Goal: Information Seeking & Learning: Find specific fact

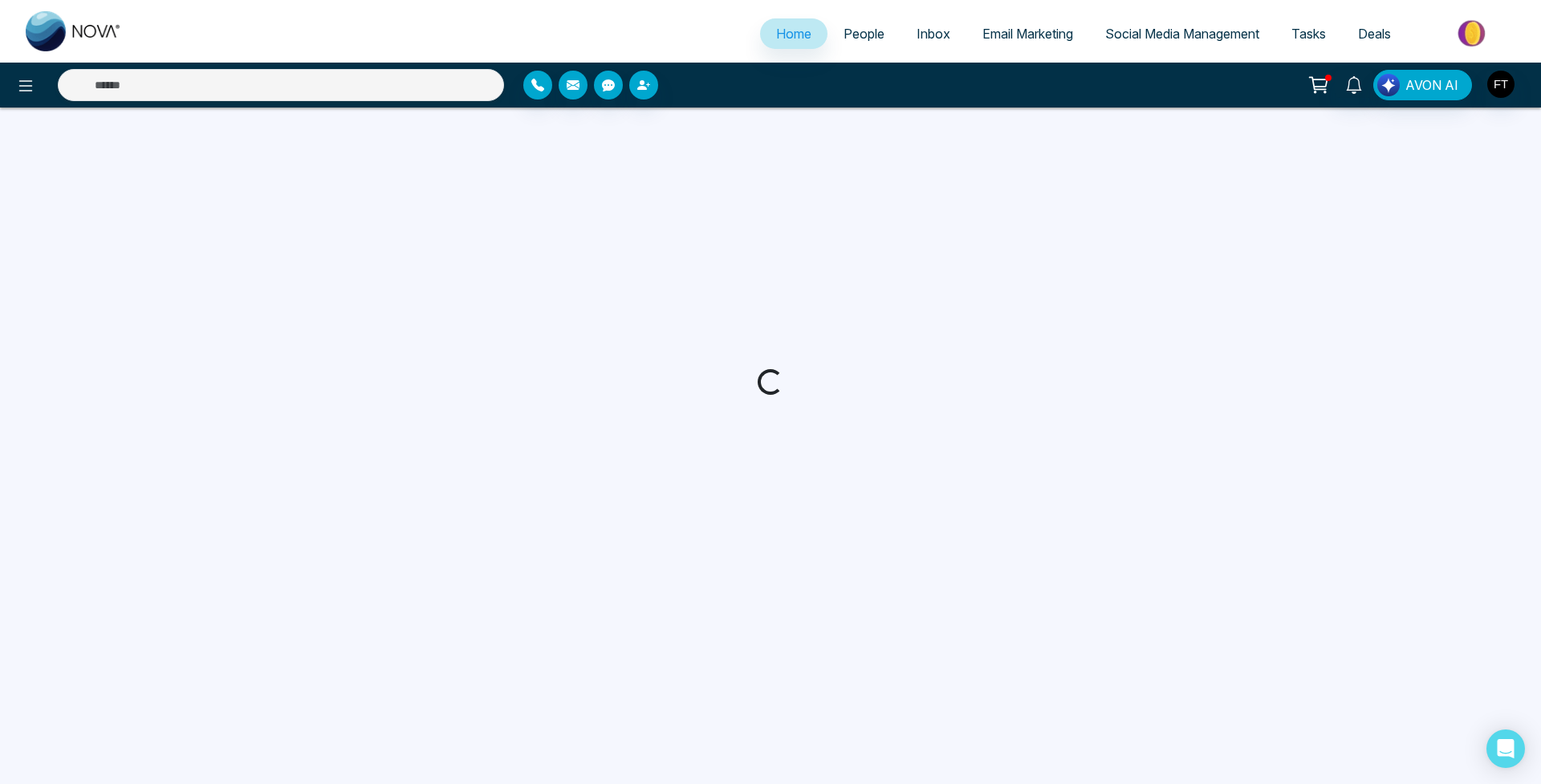
select select "*"
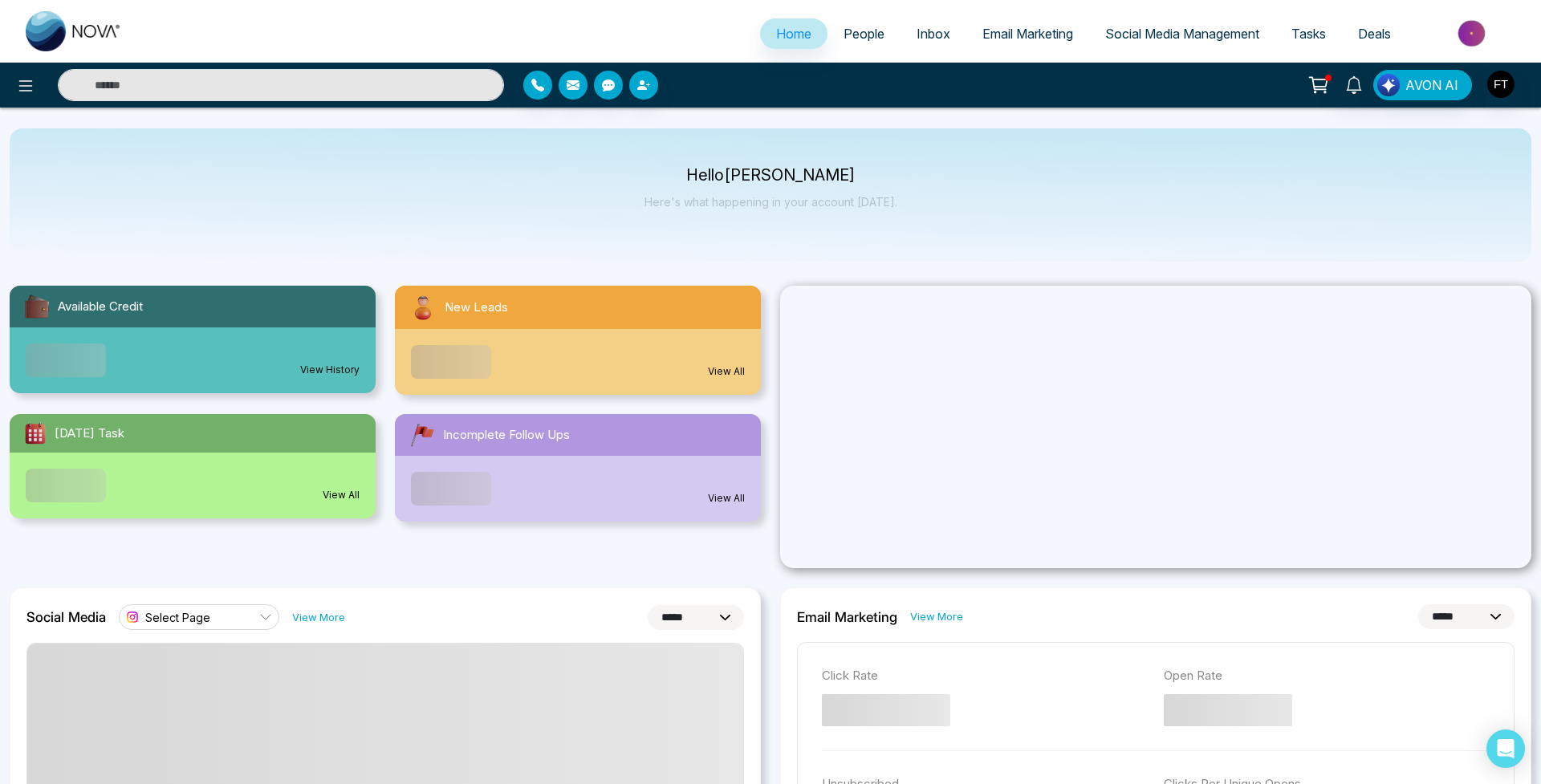
click at [1522, 87] on div "AVON AI" at bounding box center [1220, 85] width 623 height 30
click at [1499, 86] on img "button" at bounding box center [1501, 84] width 27 height 27
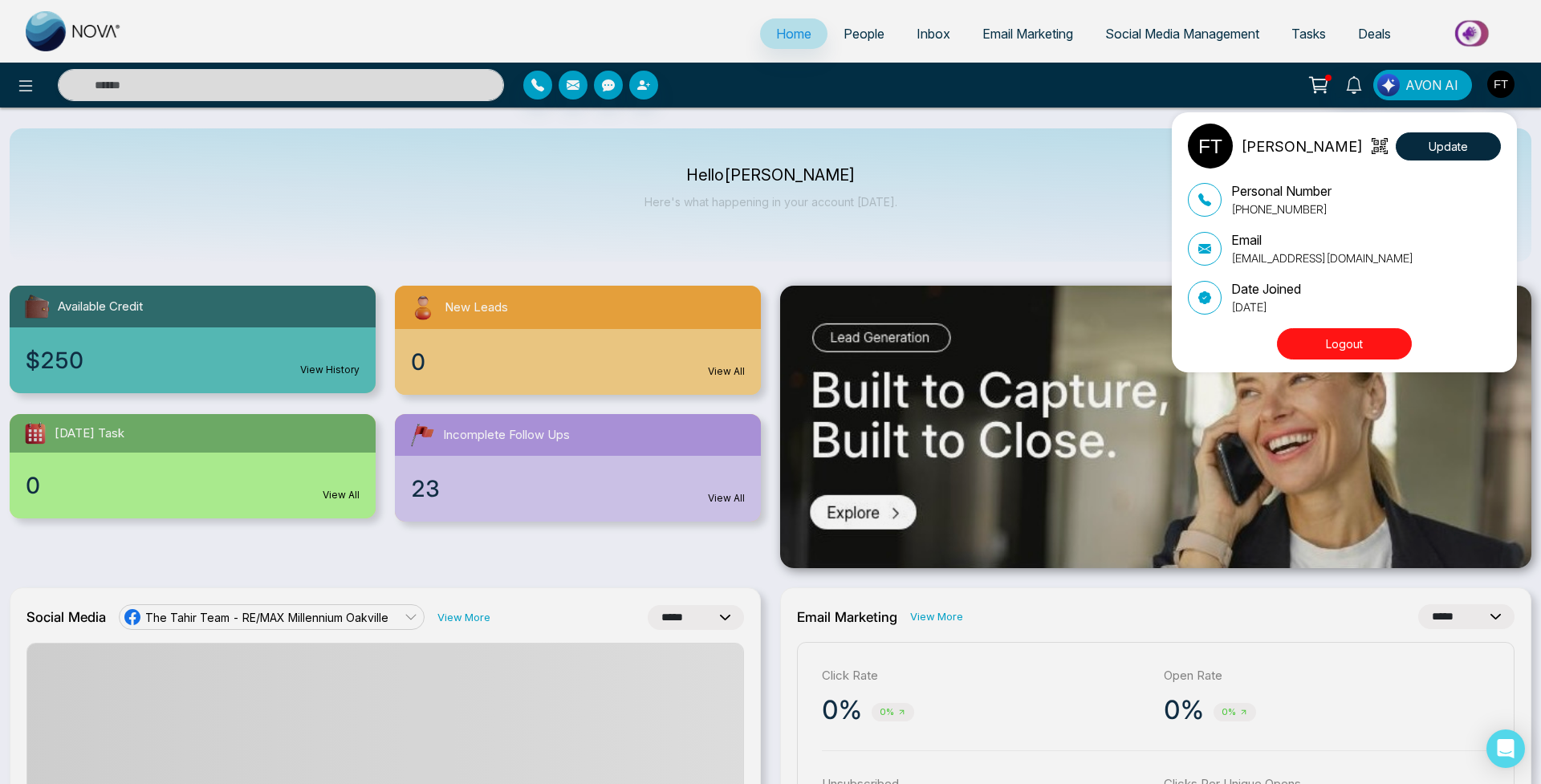
click at [1466, 89] on div "[PERSON_NAME] Update Personal Number [PHONE_NUMBER] Email [EMAIL_ADDRESS][DOMAI…" at bounding box center [770, 392] width 1541 height 784
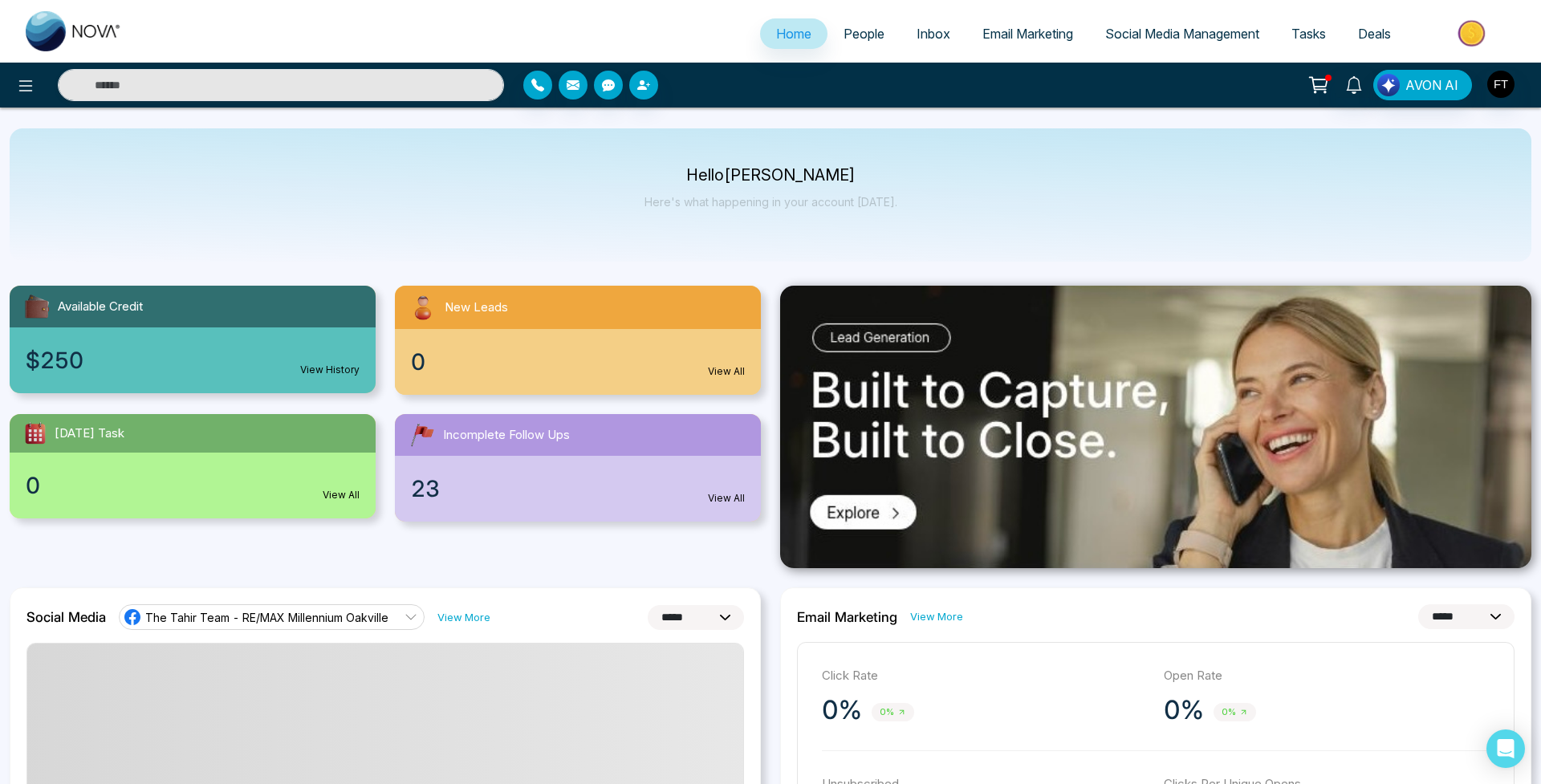
click at [1410, 87] on span "AVON AI" at bounding box center [1432, 85] width 53 height 19
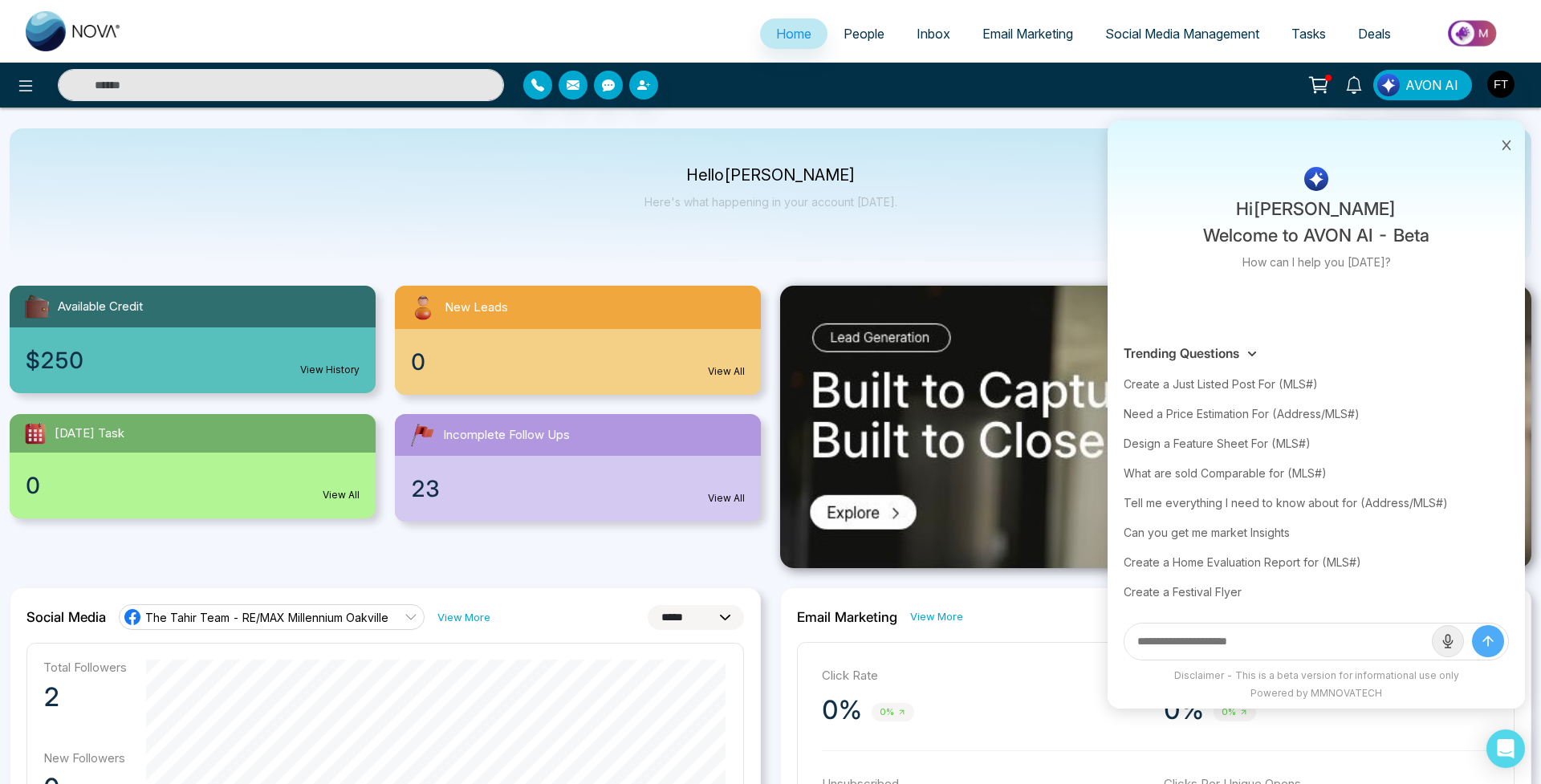
click at [1426, 81] on span "AVON AI" at bounding box center [1432, 85] width 53 height 19
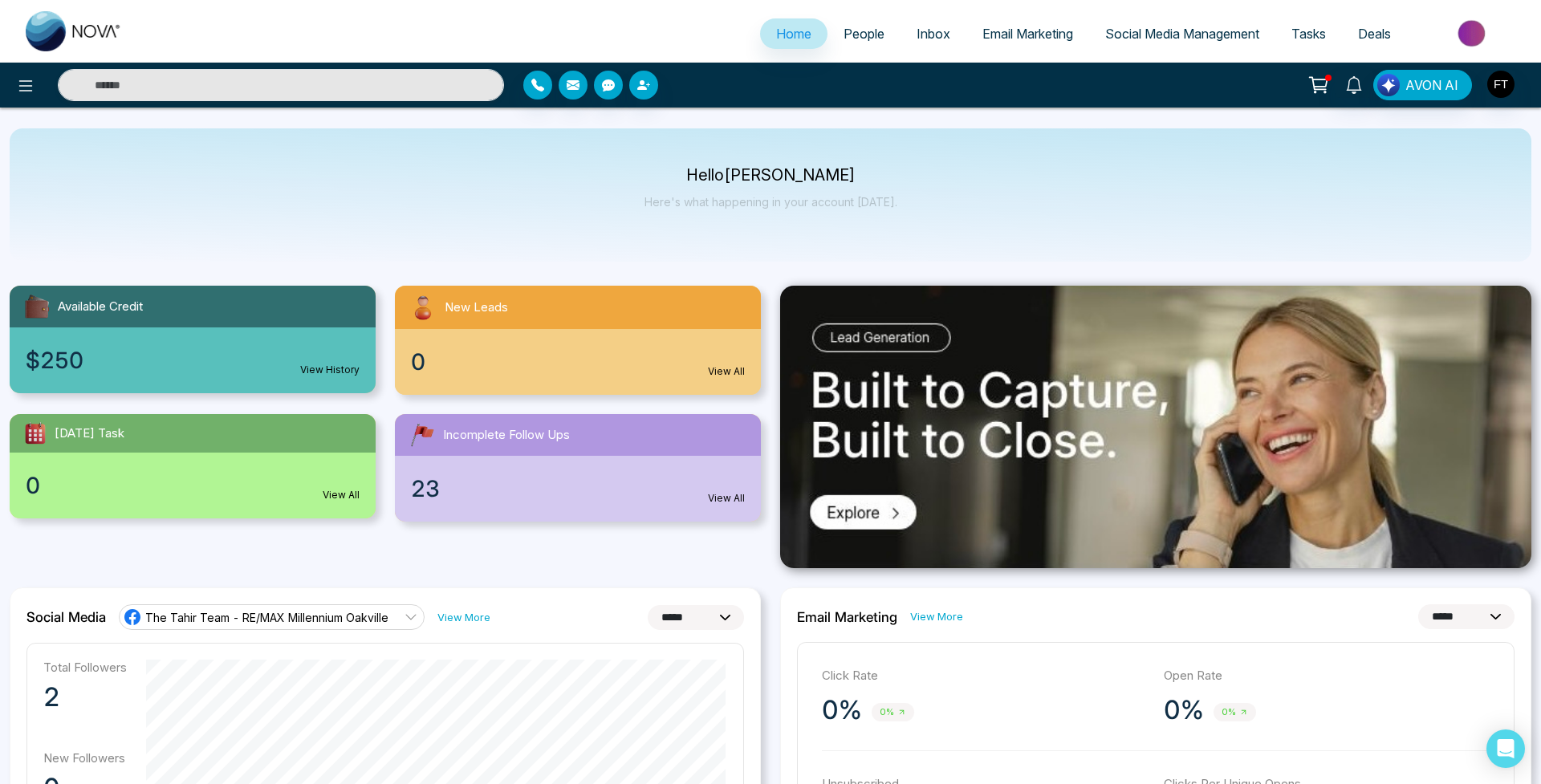
click at [1497, 80] on img "button" at bounding box center [1501, 84] width 27 height 27
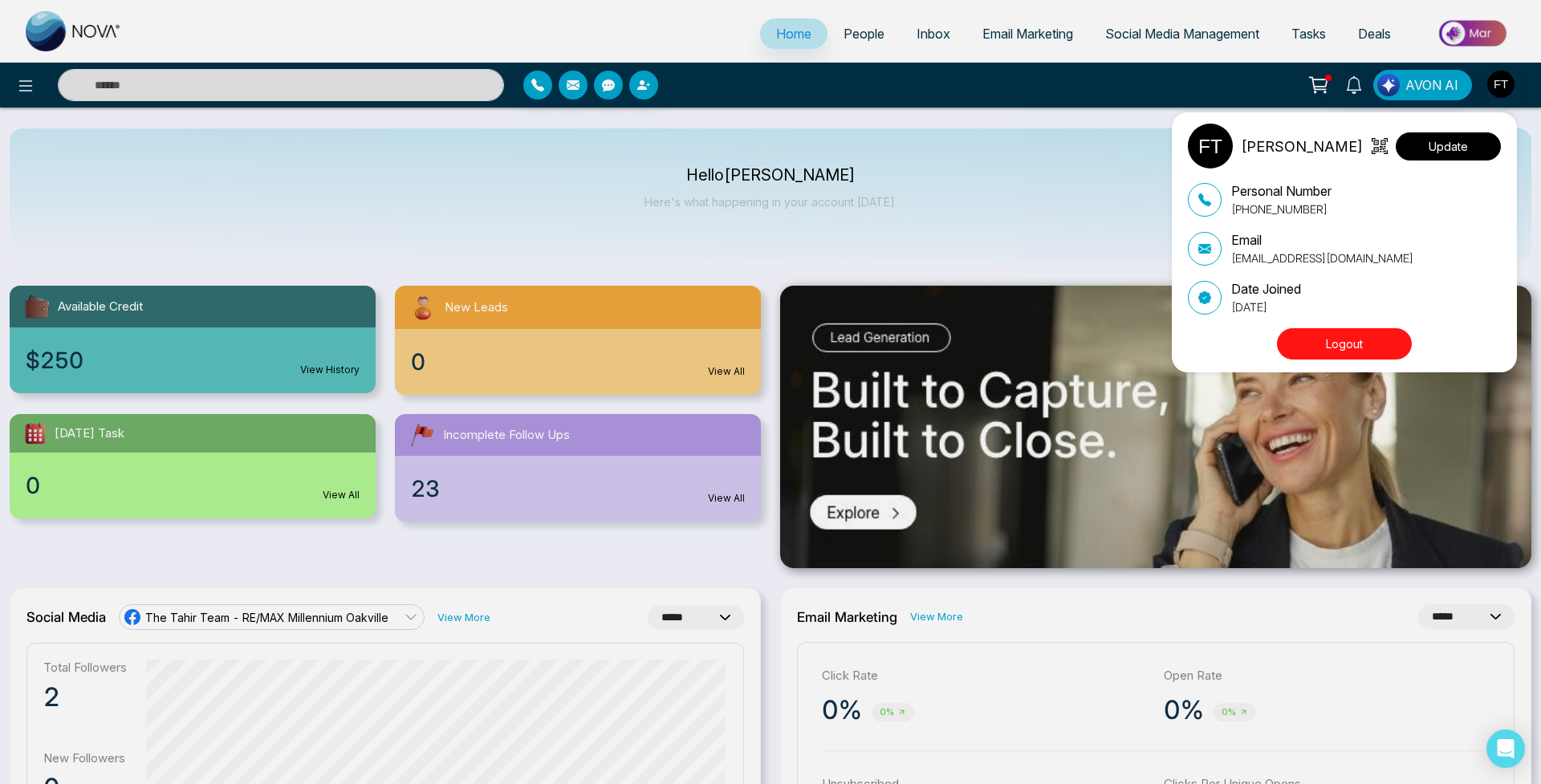
click at [1434, 146] on button "Update" at bounding box center [1449, 146] width 105 height 28
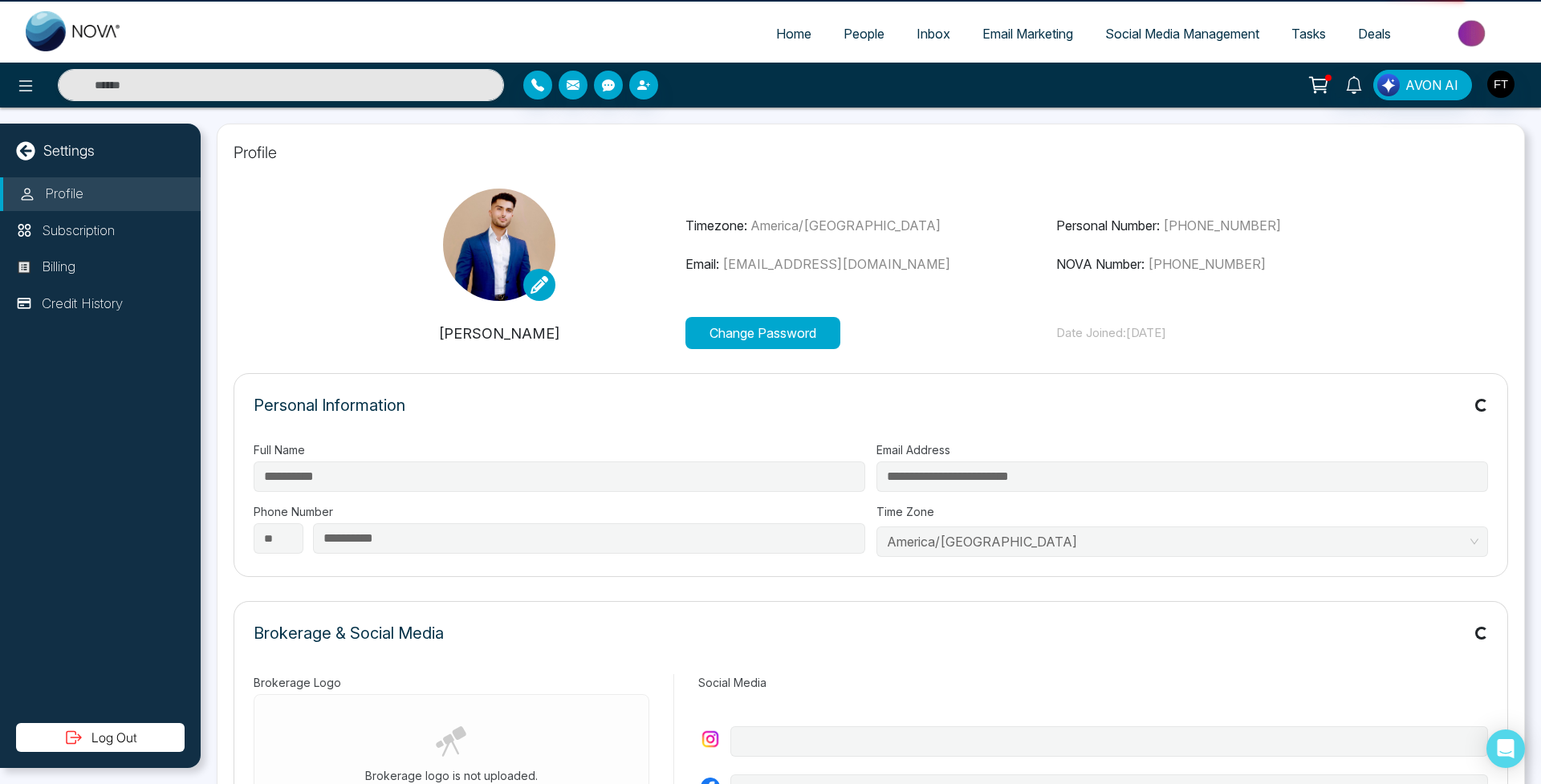
scroll to position [3, 0]
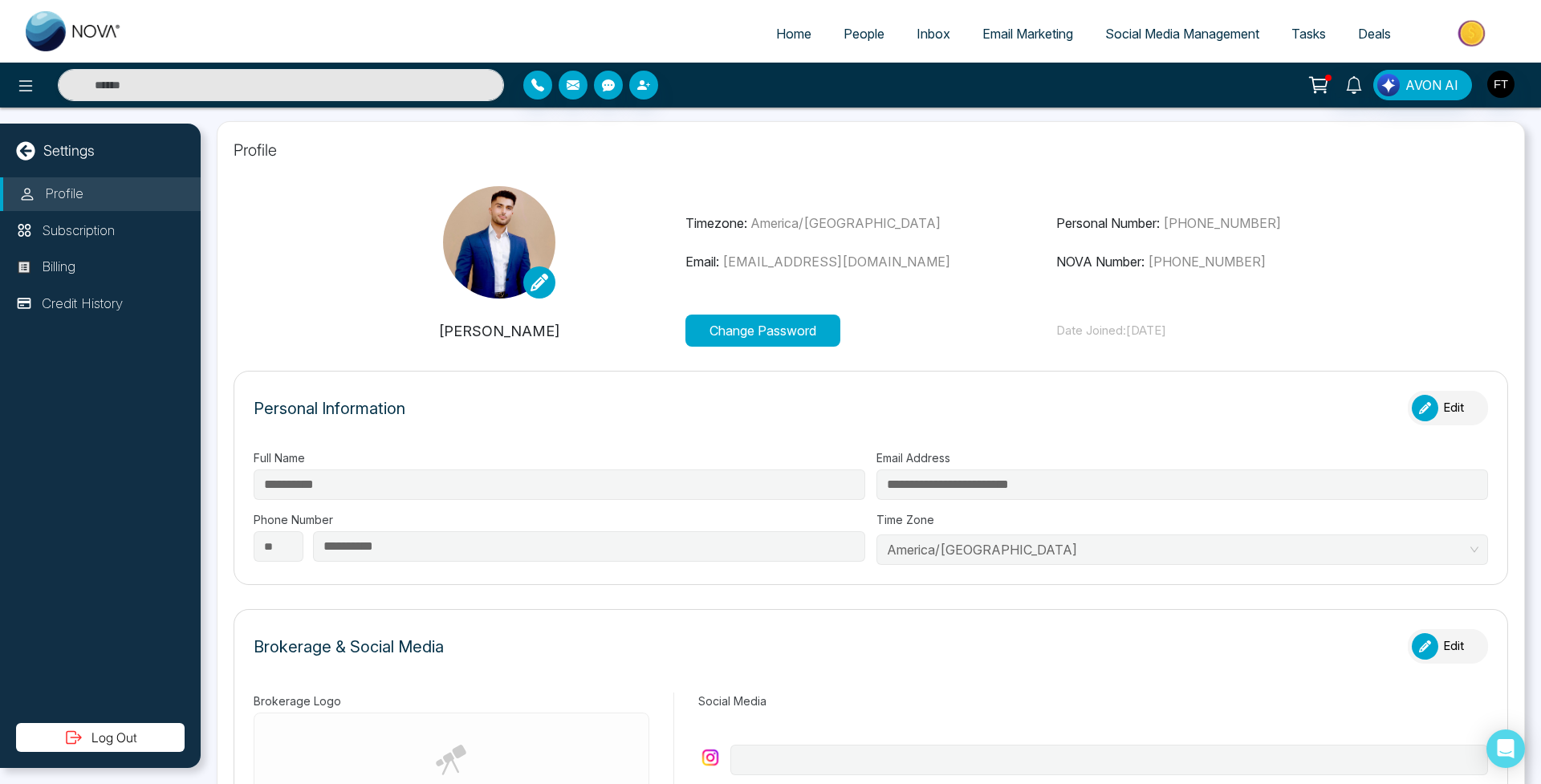
click at [29, 146] on icon at bounding box center [25, 151] width 19 height 19
select select "*"
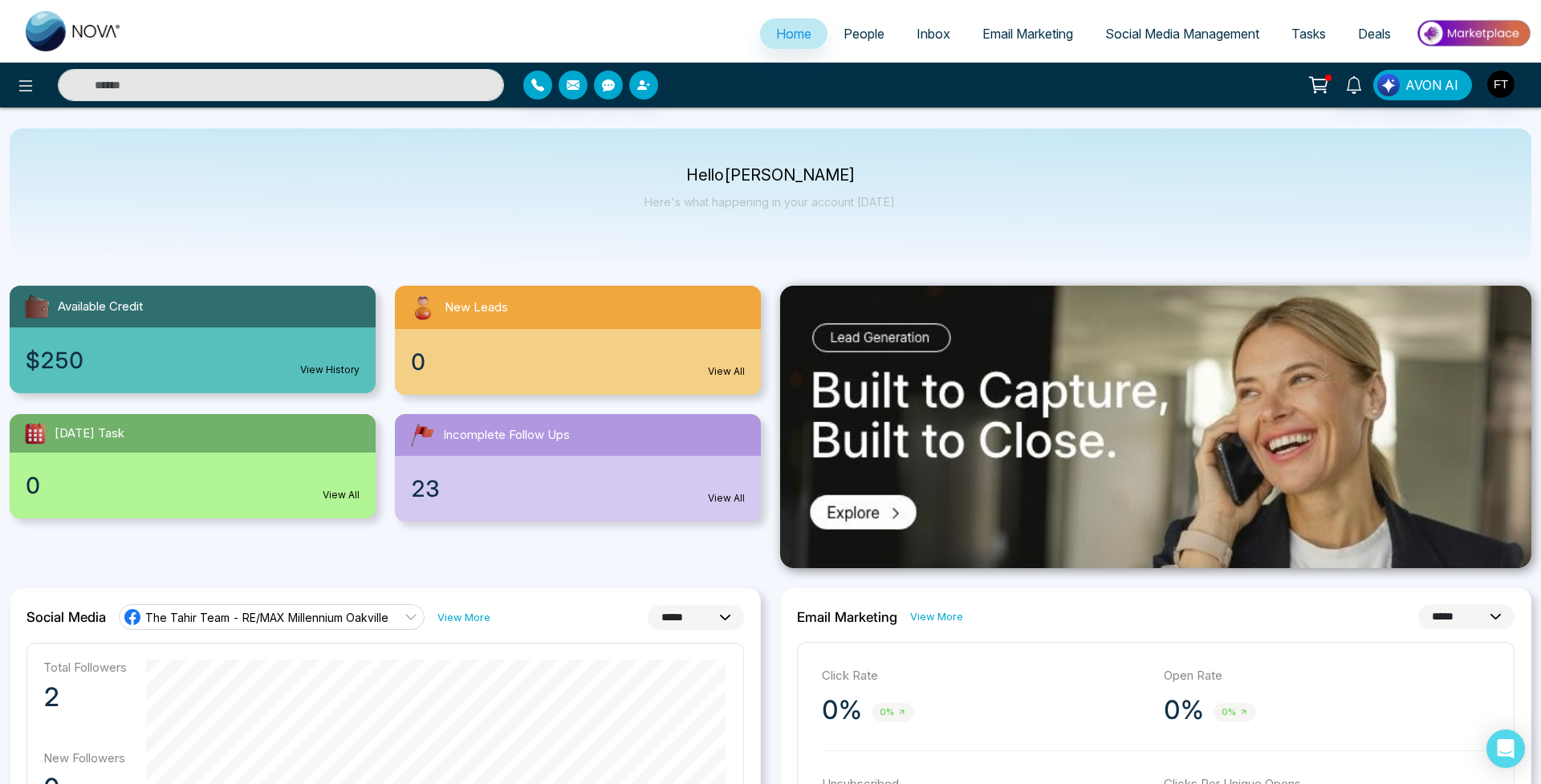
click at [1503, 79] on img "button" at bounding box center [1501, 84] width 27 height 27
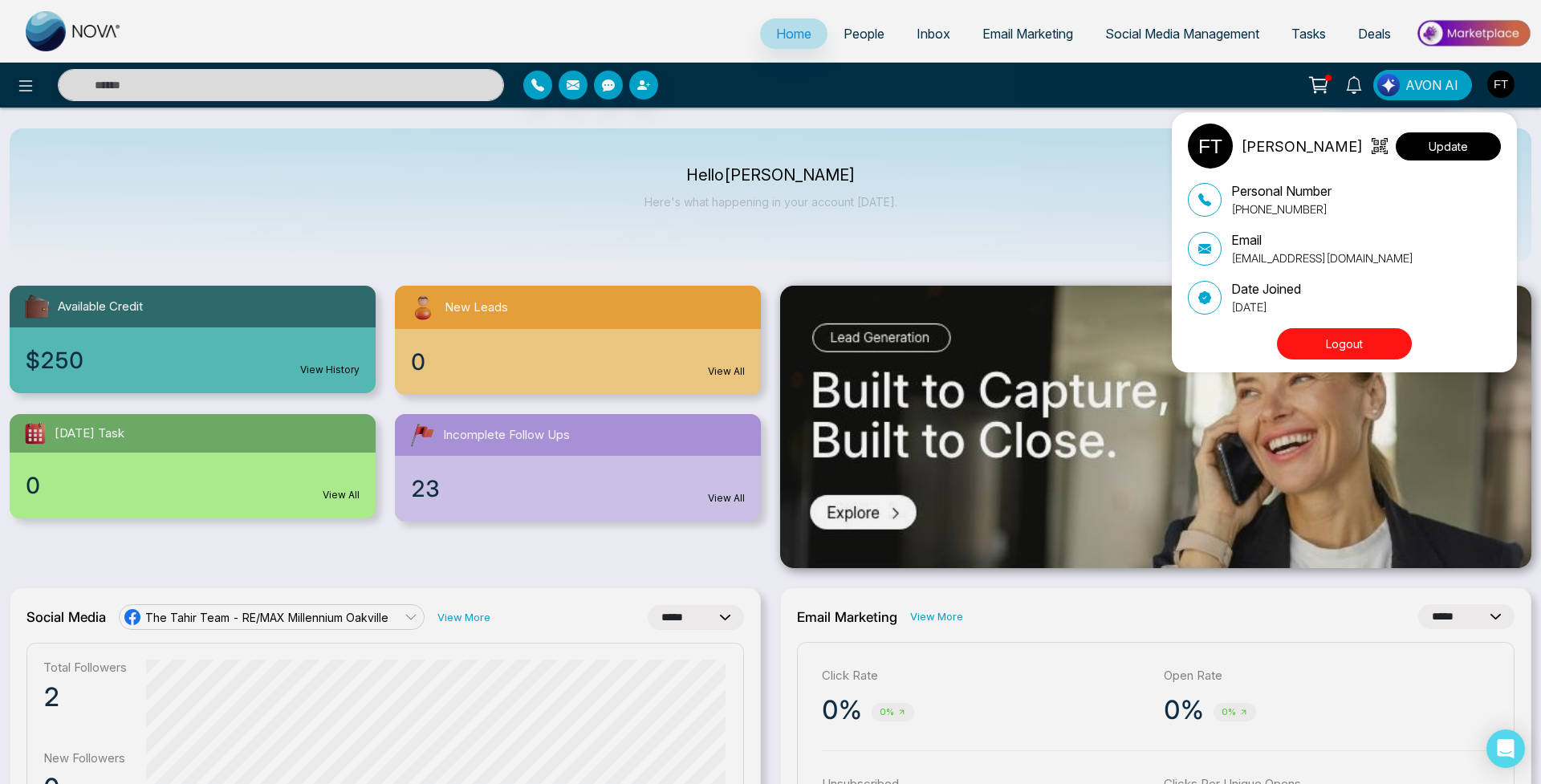
click at [1455, 144] on button "Update" at bounding box center [1449, 146] width 105 height 28
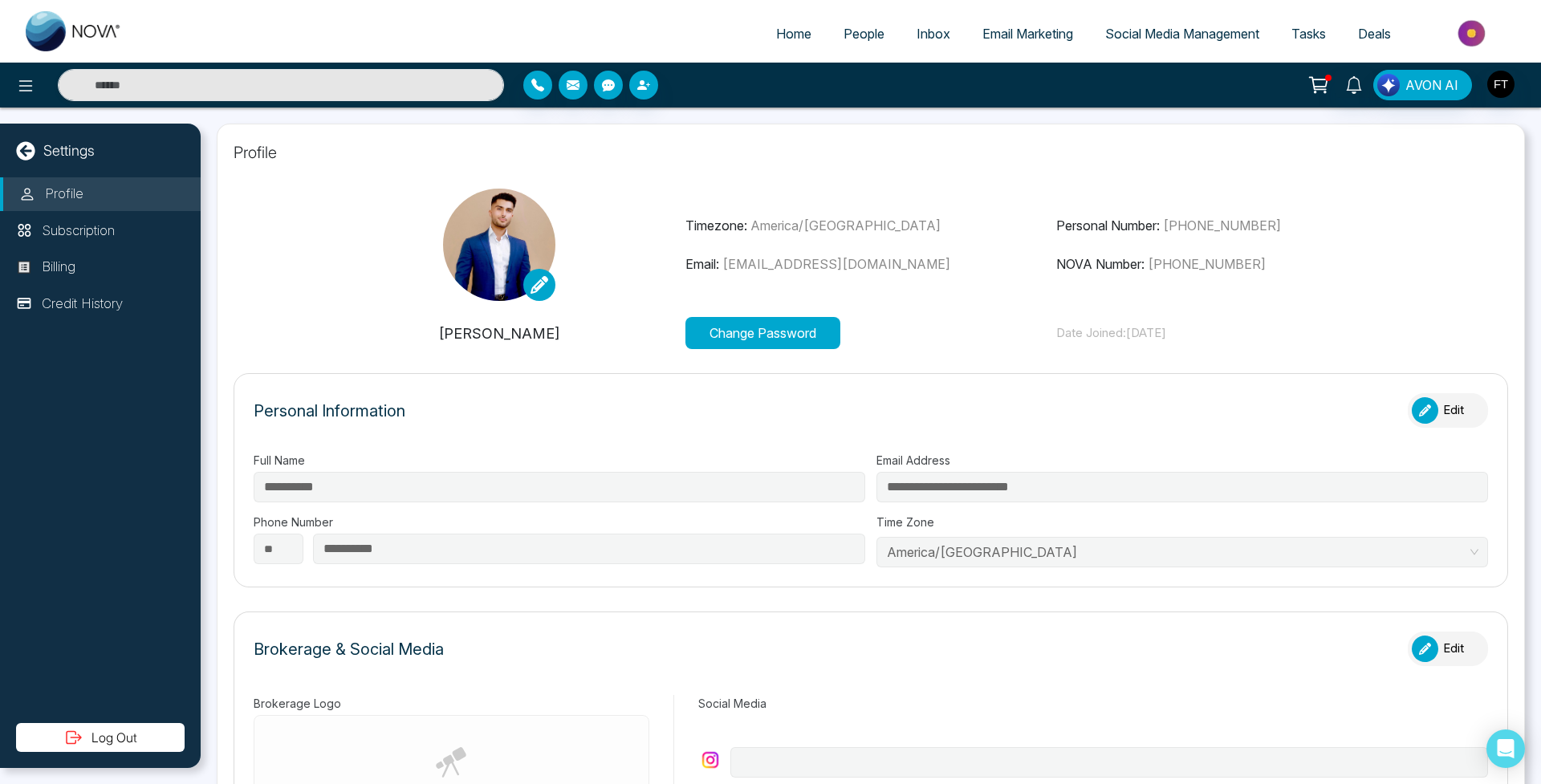
click at [1476, 33] on img at bounding box center [1472, 33] width 116 height 36
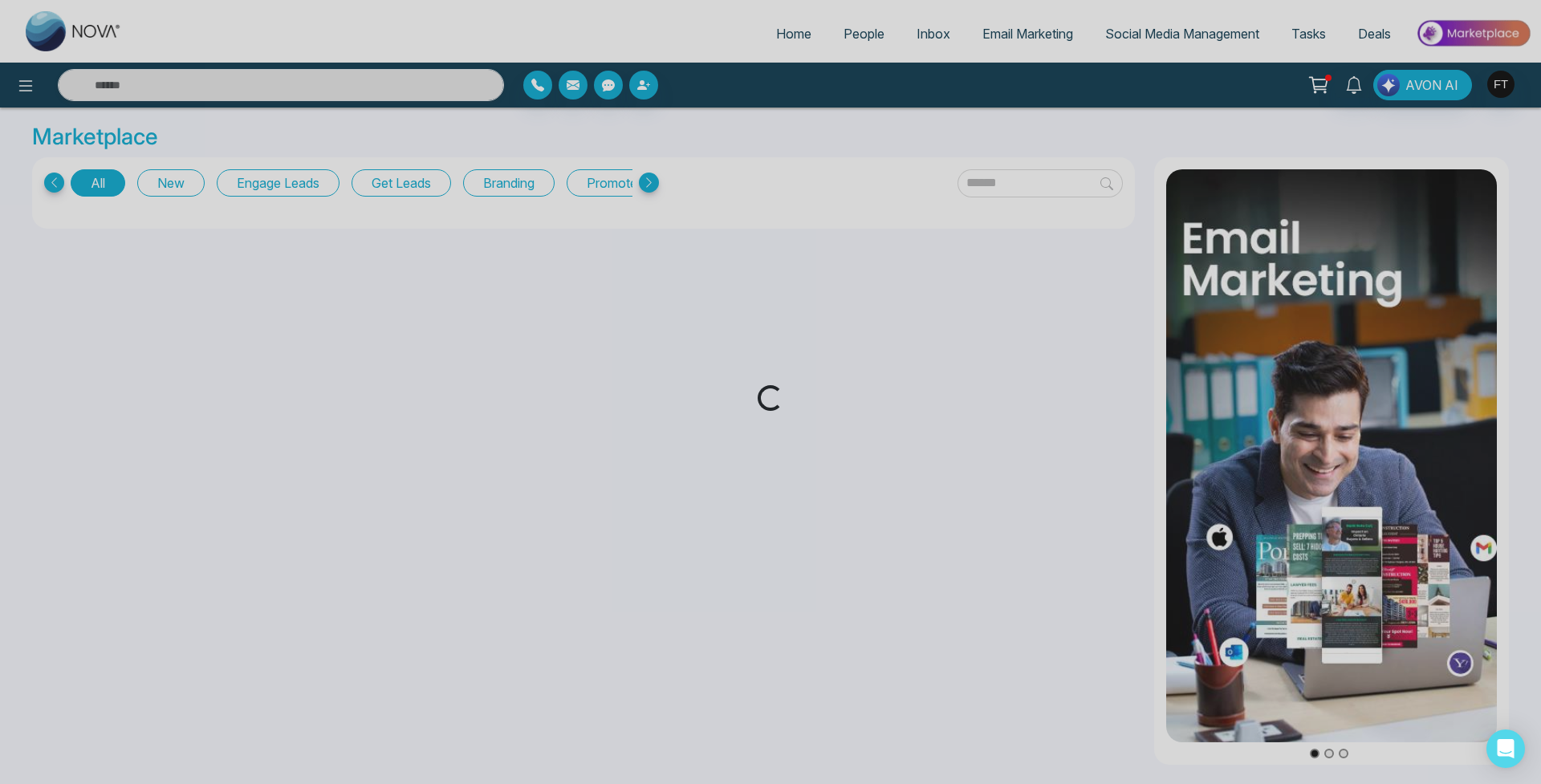
click at [1511, 82] on div "Loading..." at bounding box center [770, 392] width 1541 height 784
click at [1507, 84] on img "button" at bounding box center [1501, 84] width 27 height 27
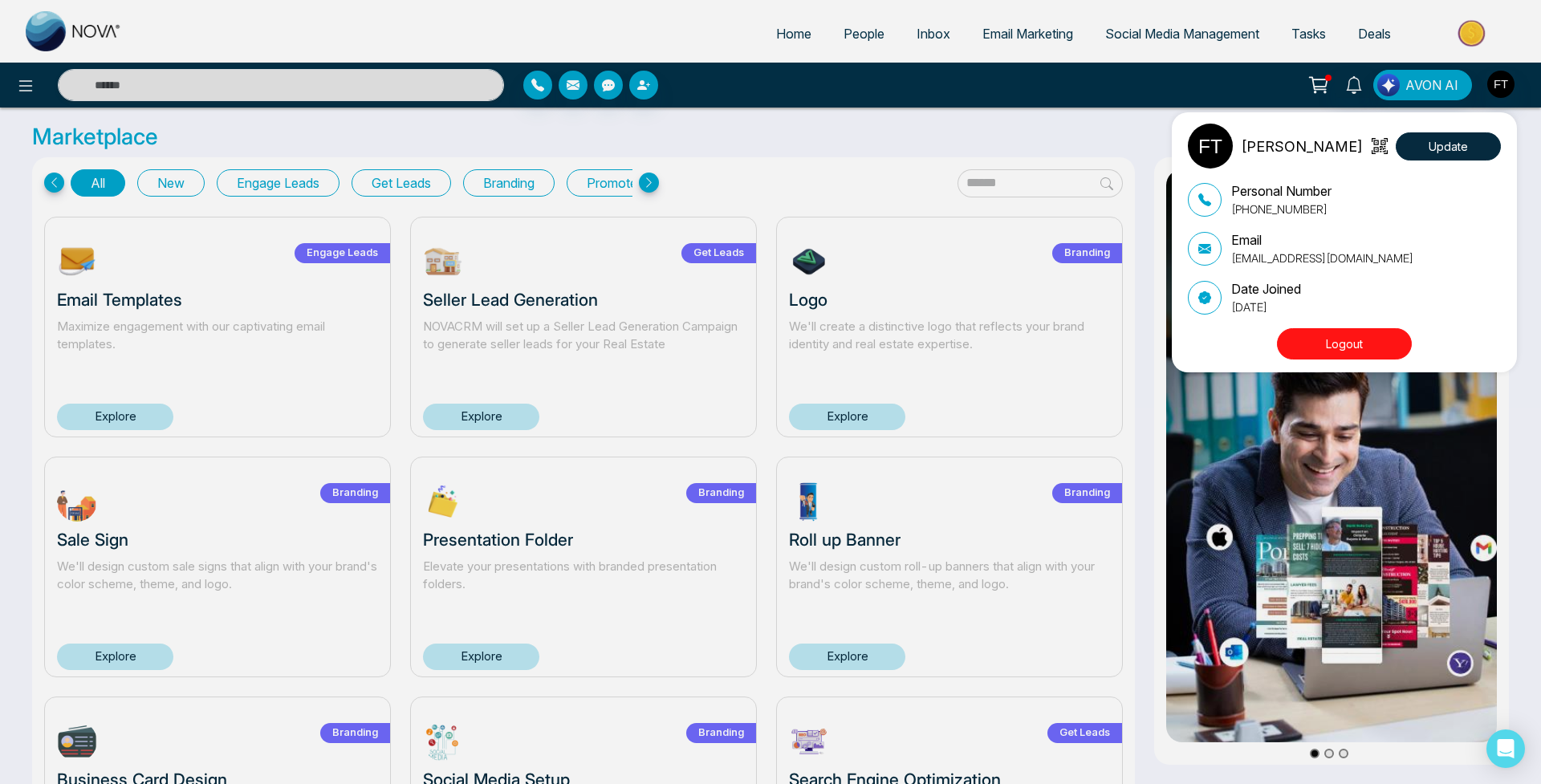
click at [1265, 154] on p "[PERSON_NAME]" at bounding box center [1302, 146] width 122 height 22
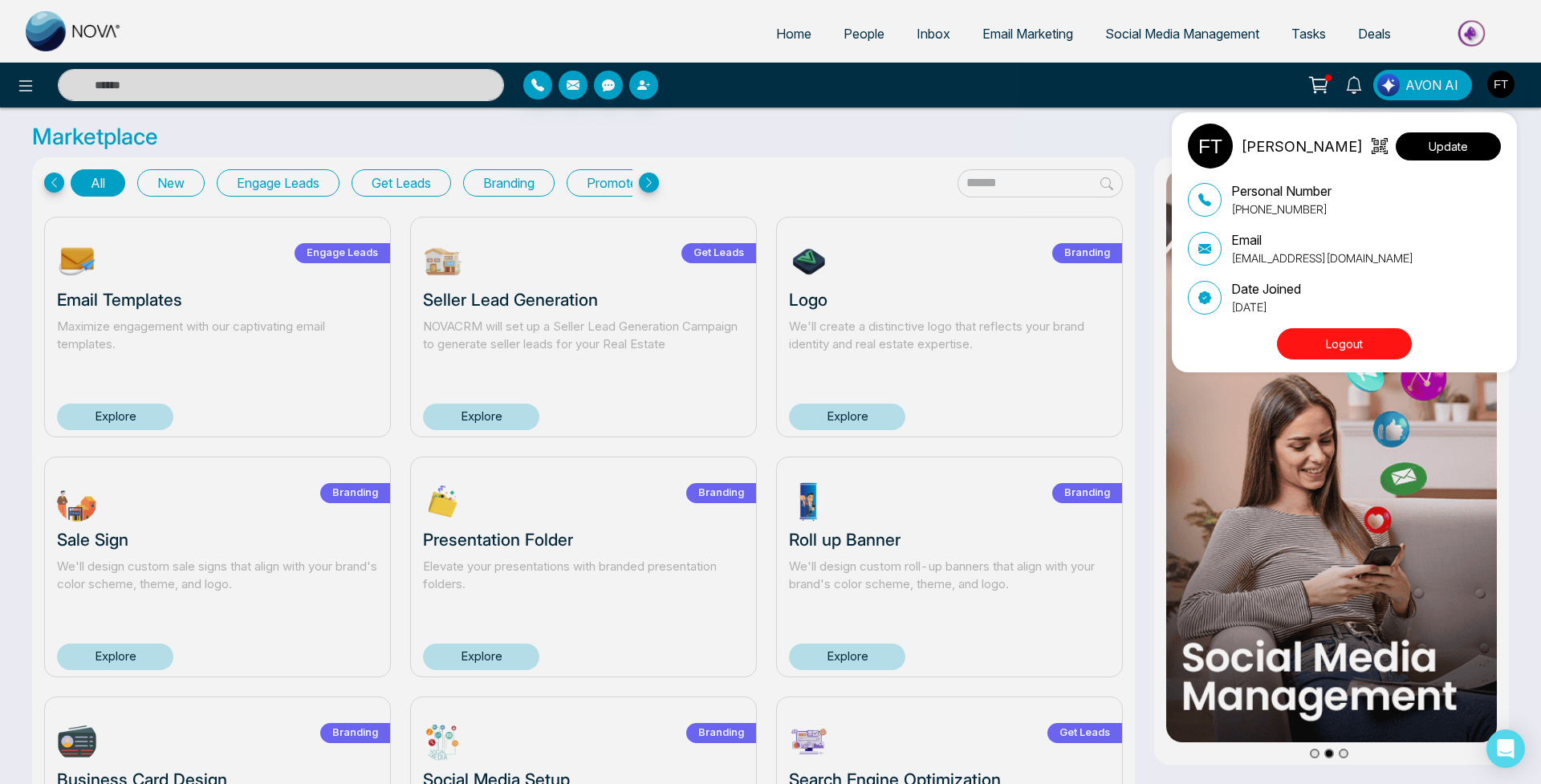
click at [1466, 152] on button "Update" at bounding box center [1449, 146] width 105 height 28
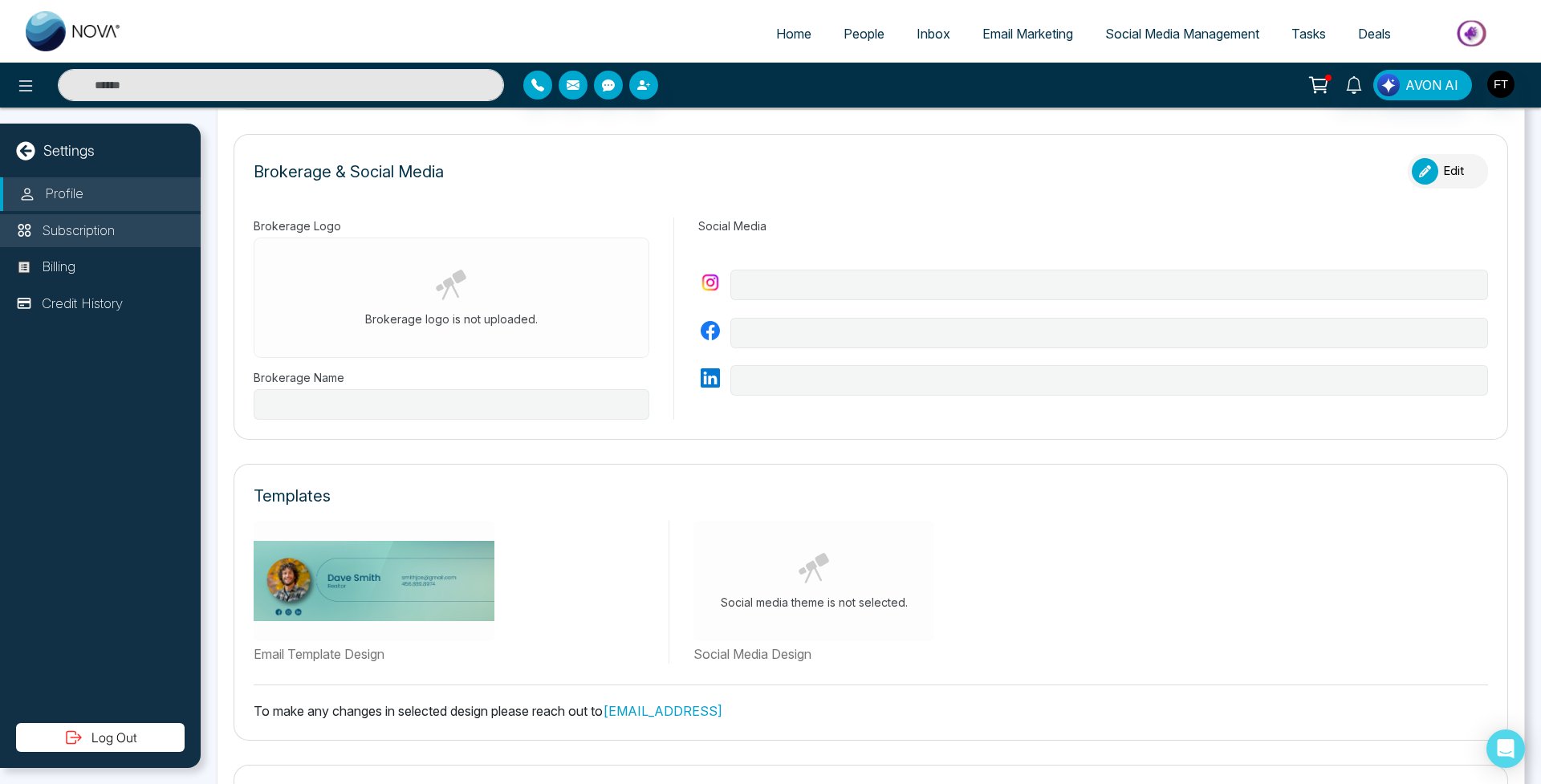
scroll to position [1, 0]
click at [136, 227] on li "Subscription" at bounding box center [100, 231] width 201 height 34
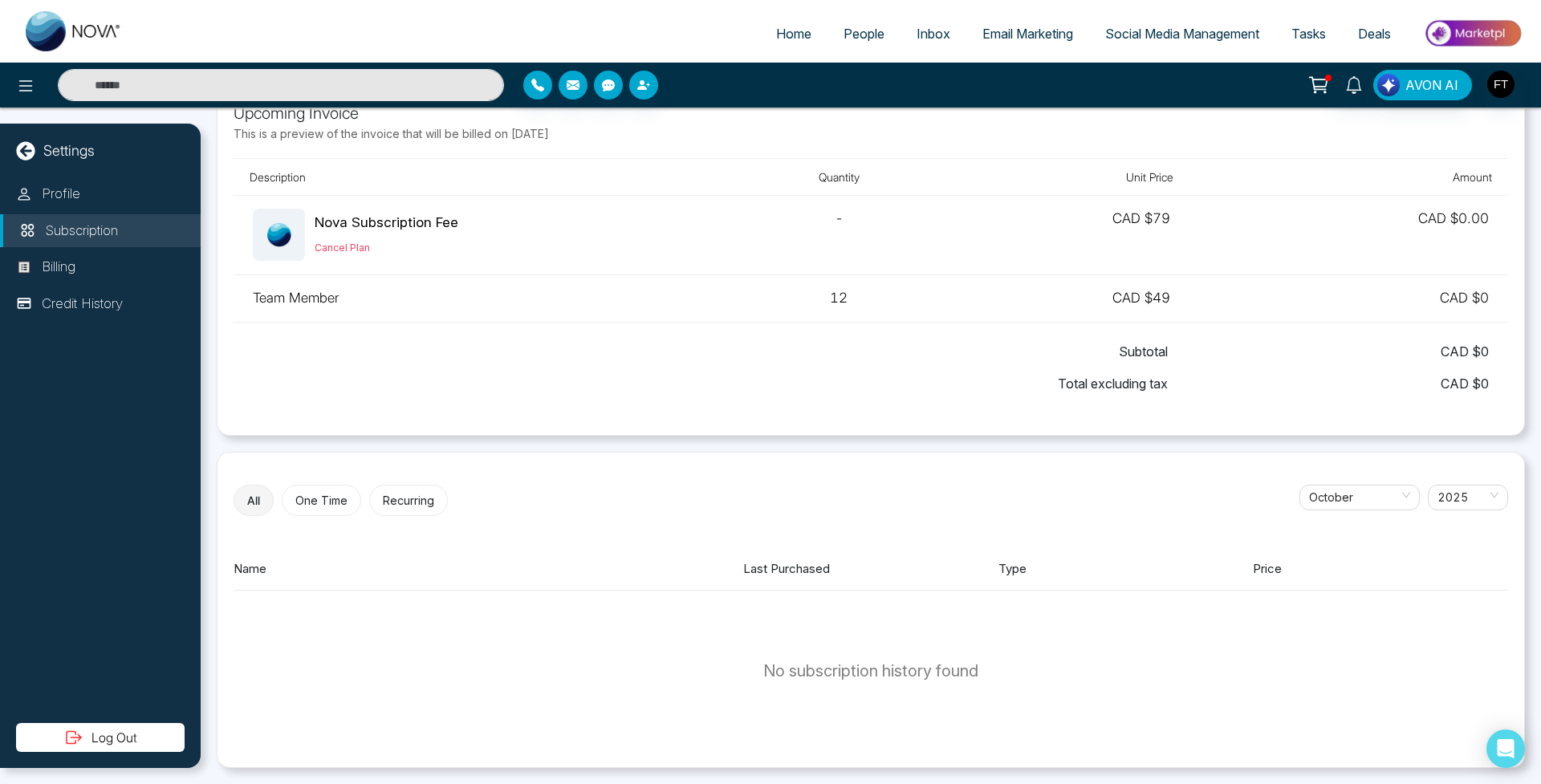
click at [26, 144] on icon at bounding box center [25, 151] width 19 height 19
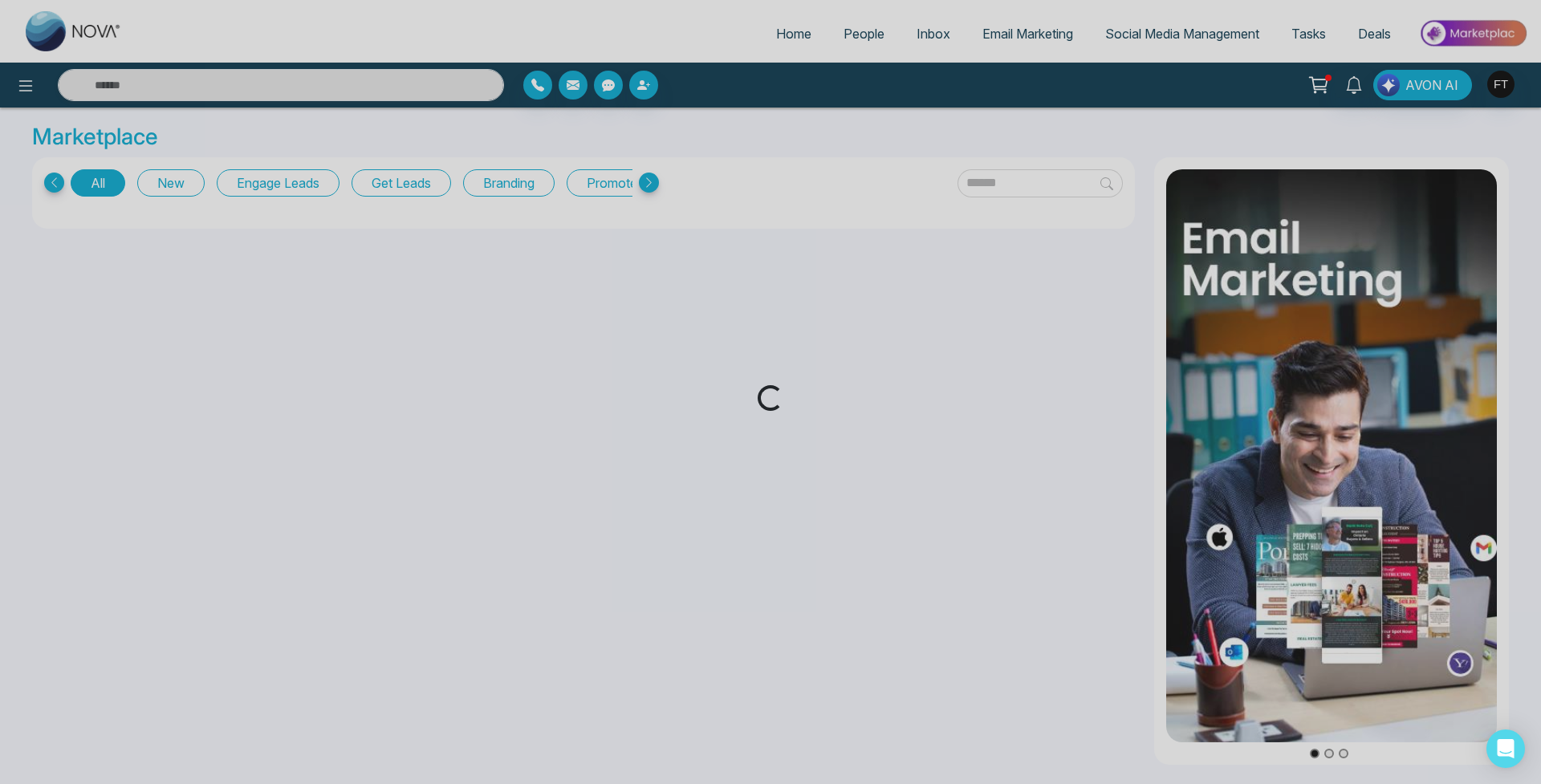
click at [25, 86] on div "Loading..." at bounding box center [770, 392] width 1541 height 784
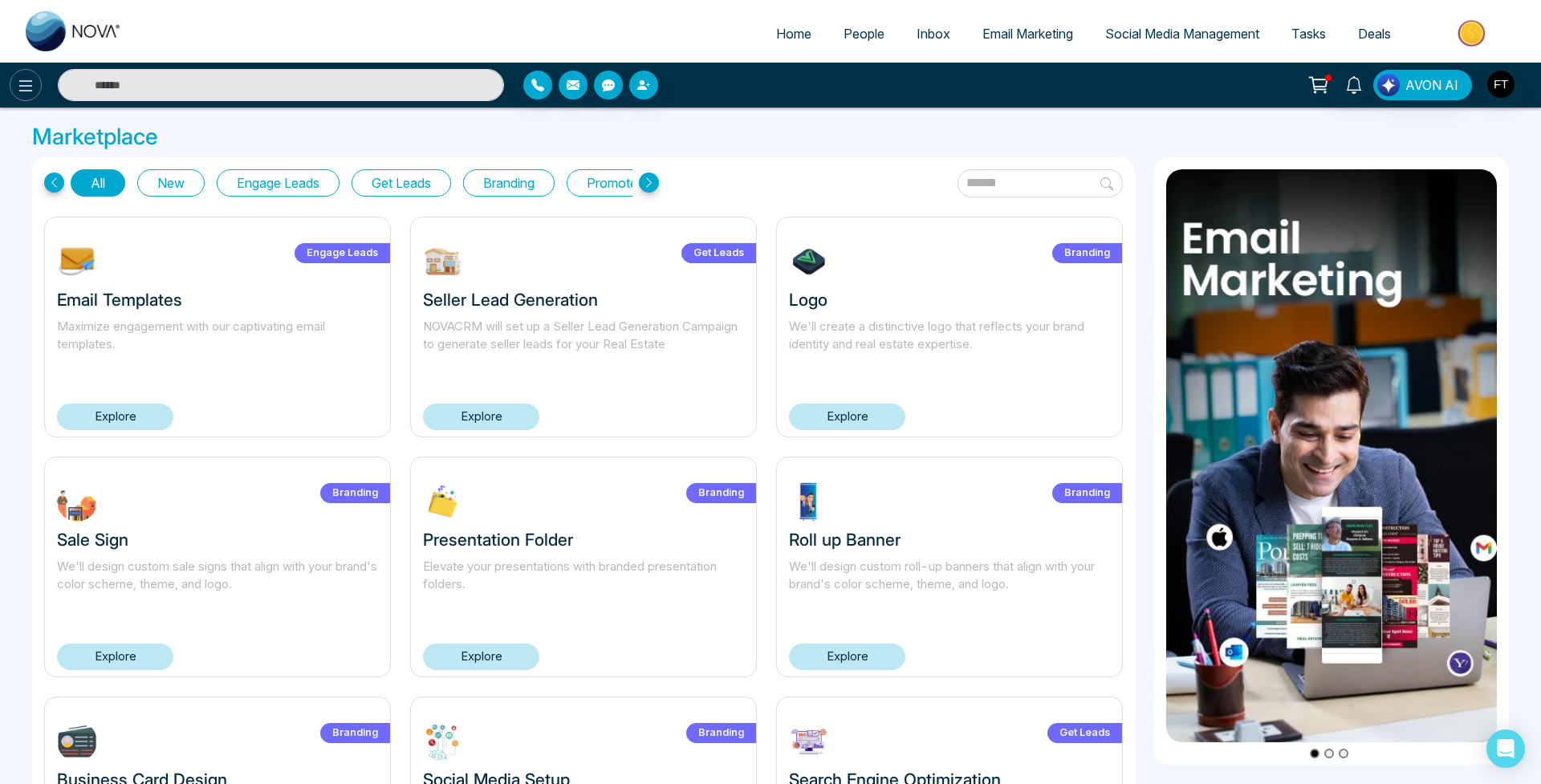
click at [29, 86] on icon at bounding box center [26, 86] width 14 height 11
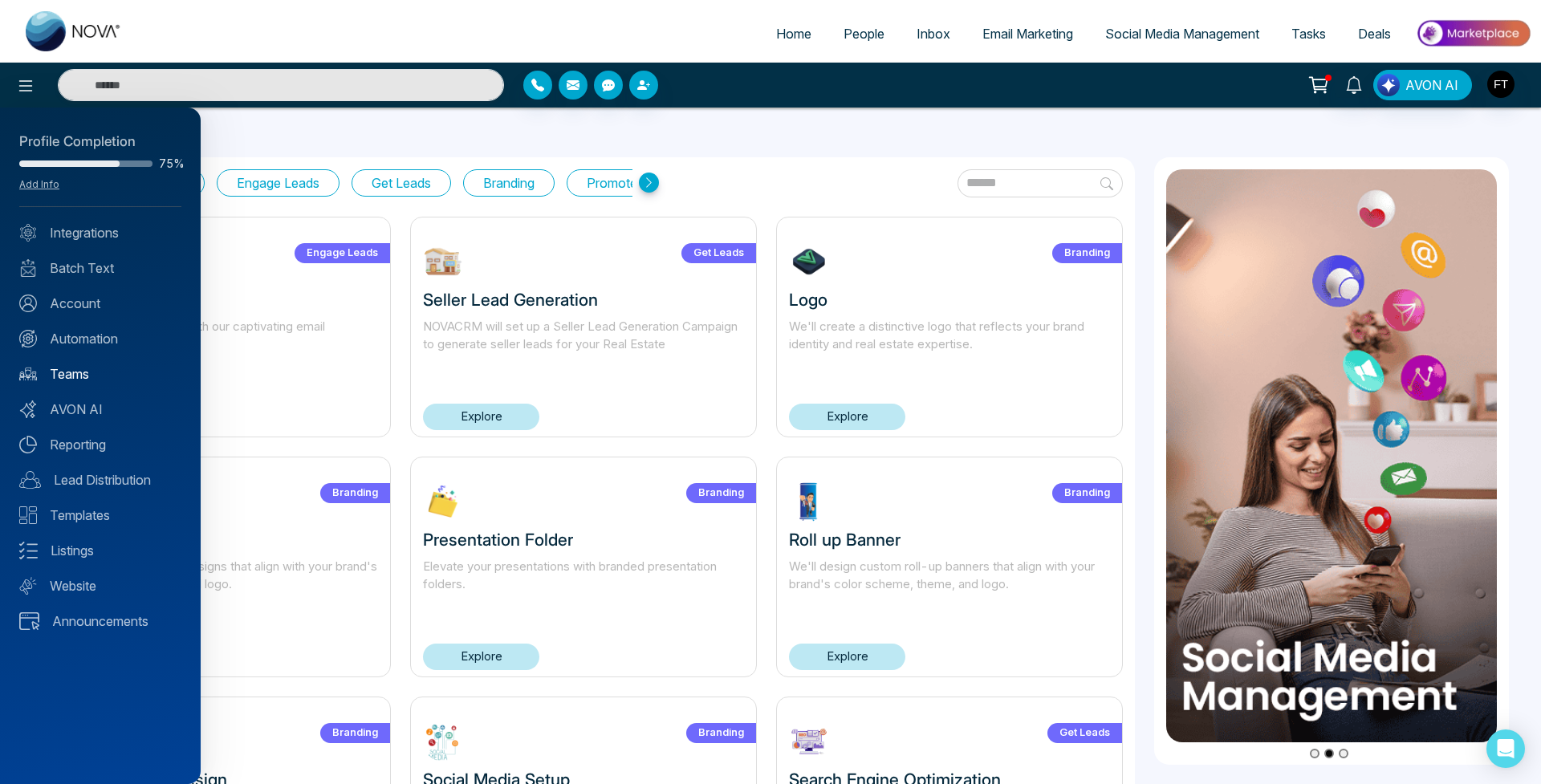
click at [83, 369] on link "Teams" at bounding box center [100, 373] width 162 height 19
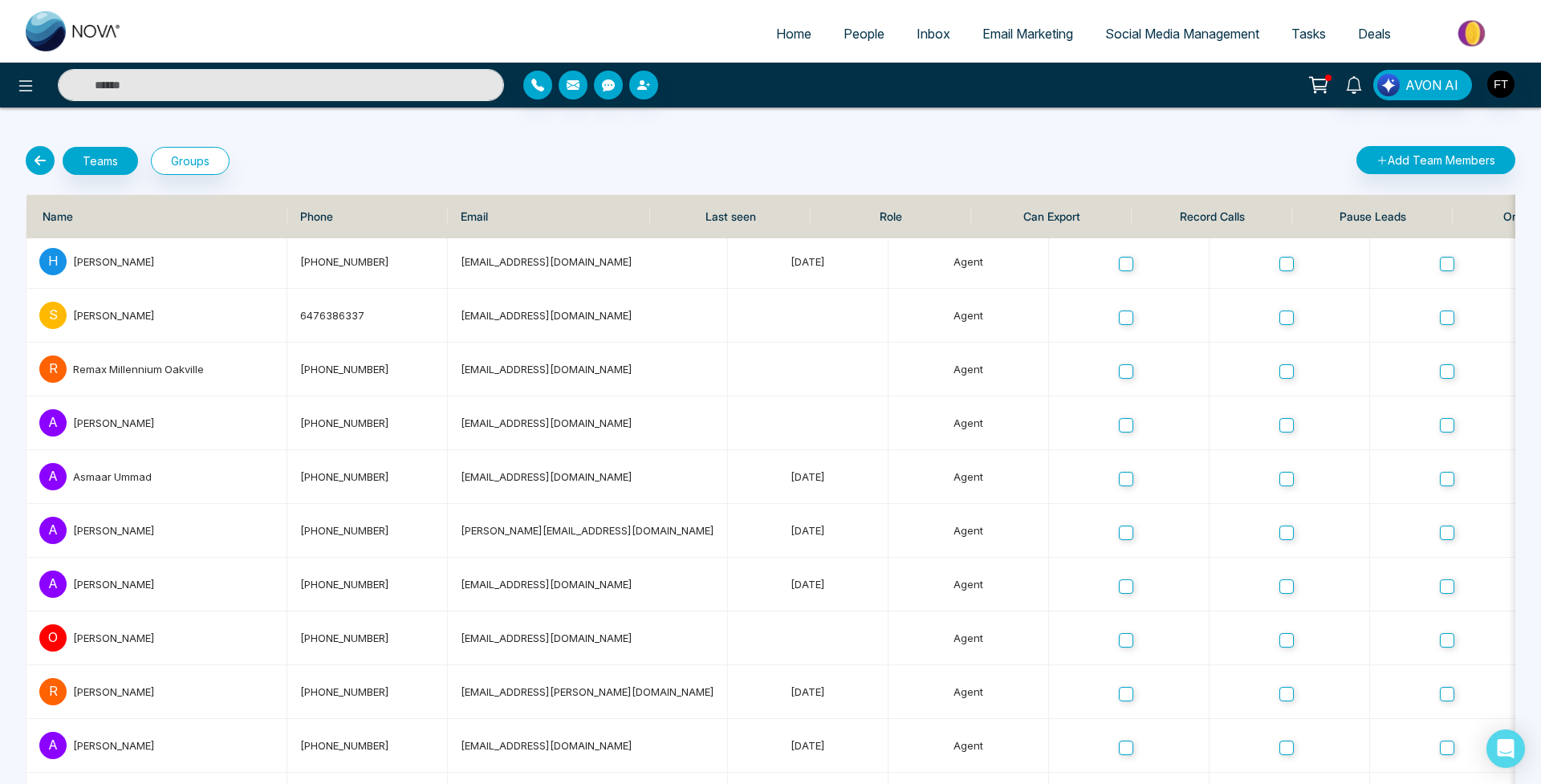
click at [191, 167] on button "Groups" at bounding box center [190, 160] width 79 height 28
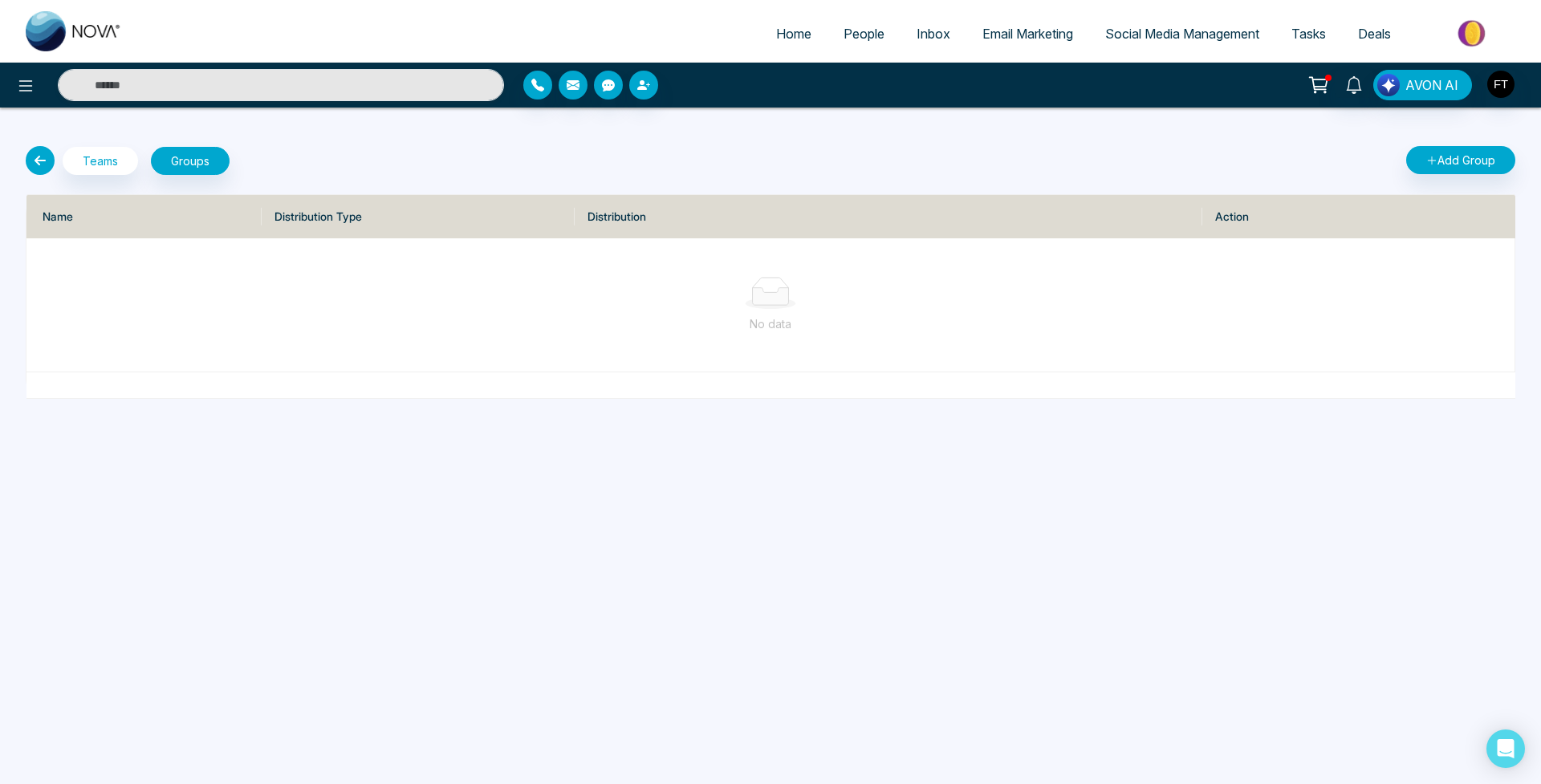
click at [841, 42] on link "People" at bounding box center [864, 34] width 73 height 30
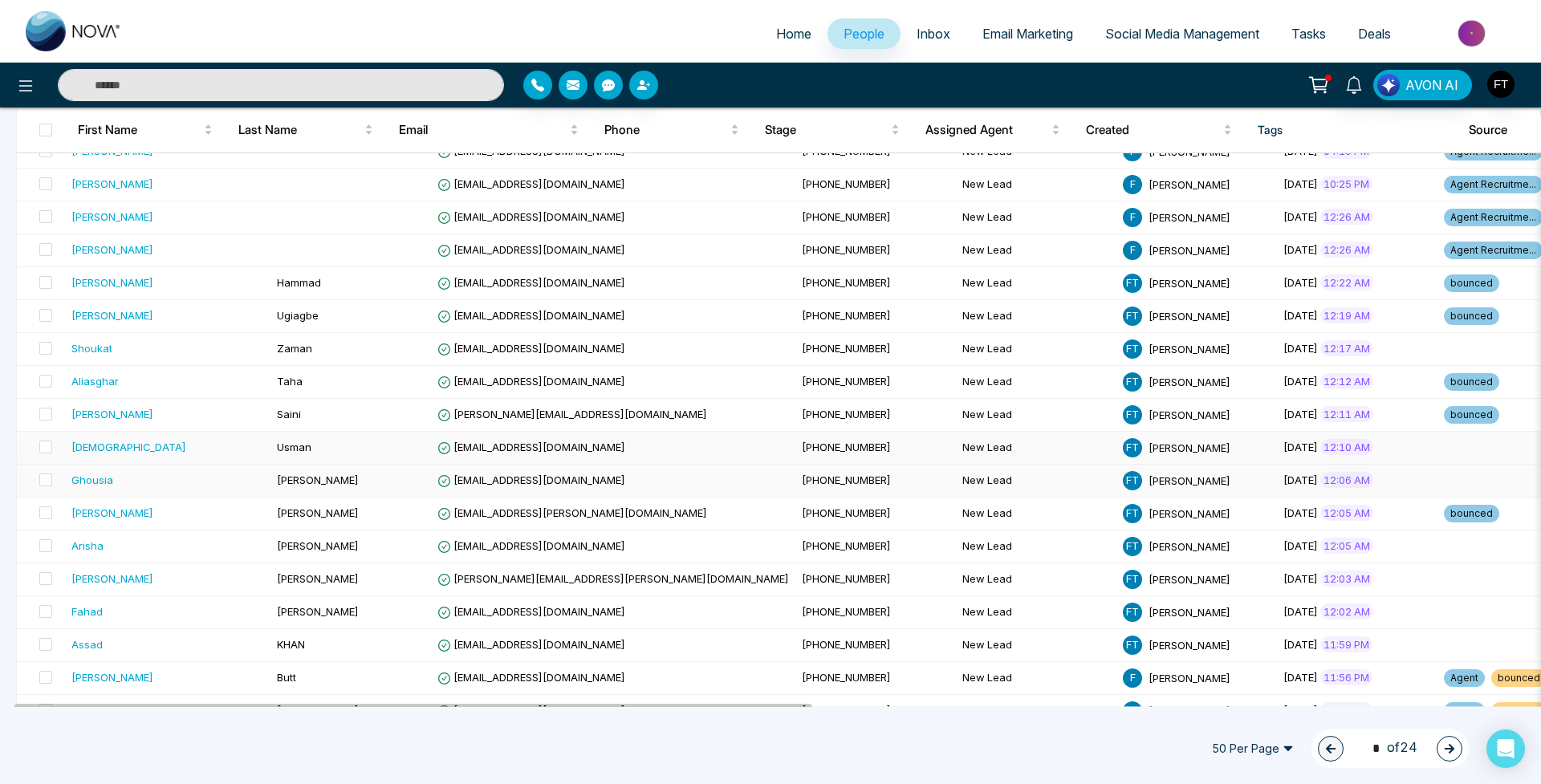
click at [588, 467] on td "[EMAIL_ADDRESS][DOMAIN_NAME]" at bounding box center [613, 481] width 364 height 33
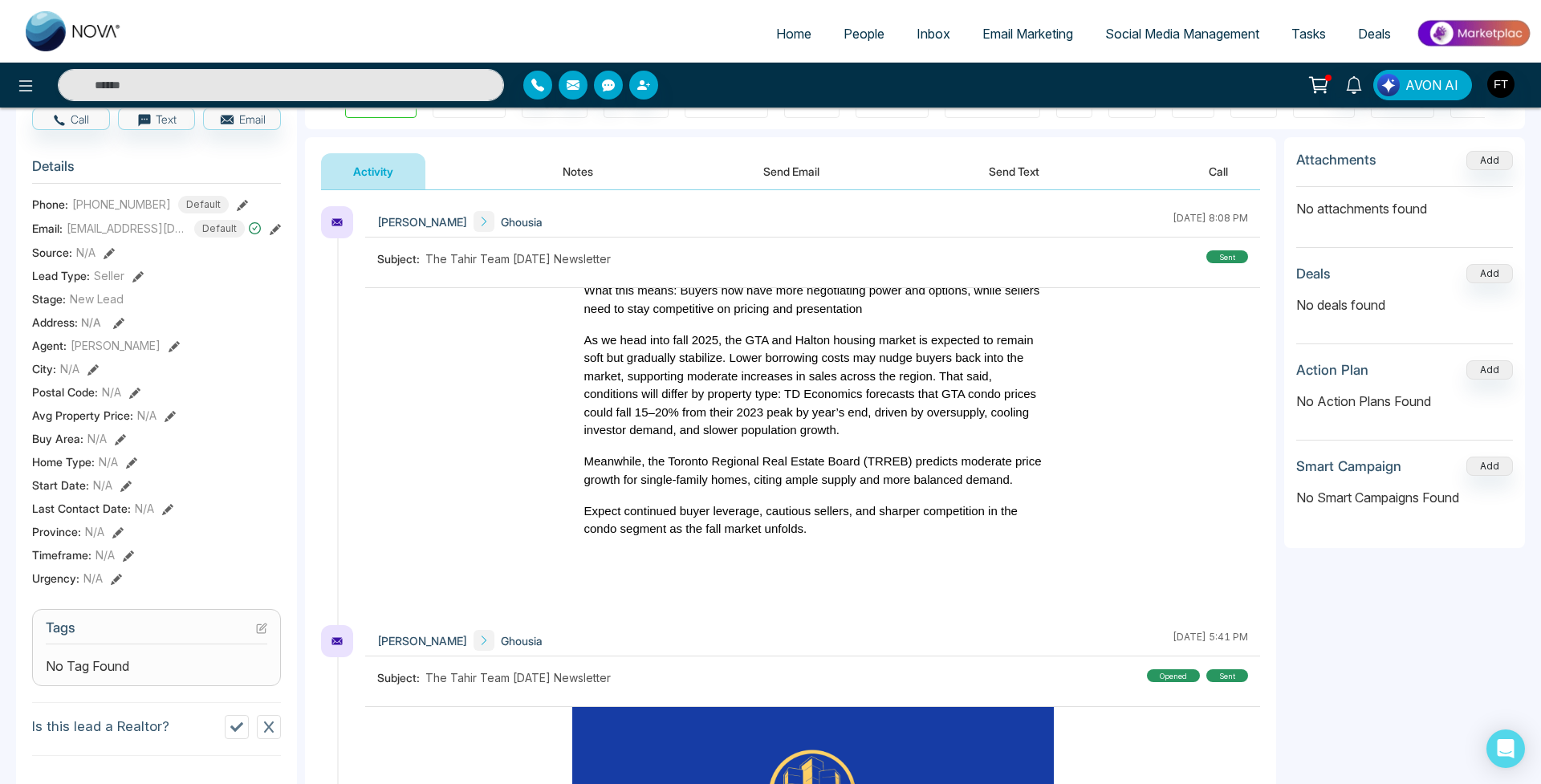
click at [850, 439] on div "The GTA housing market continues to cool, with benchmark prices down about 5% y…" at bounding box center [813, 383] width 457 height 418
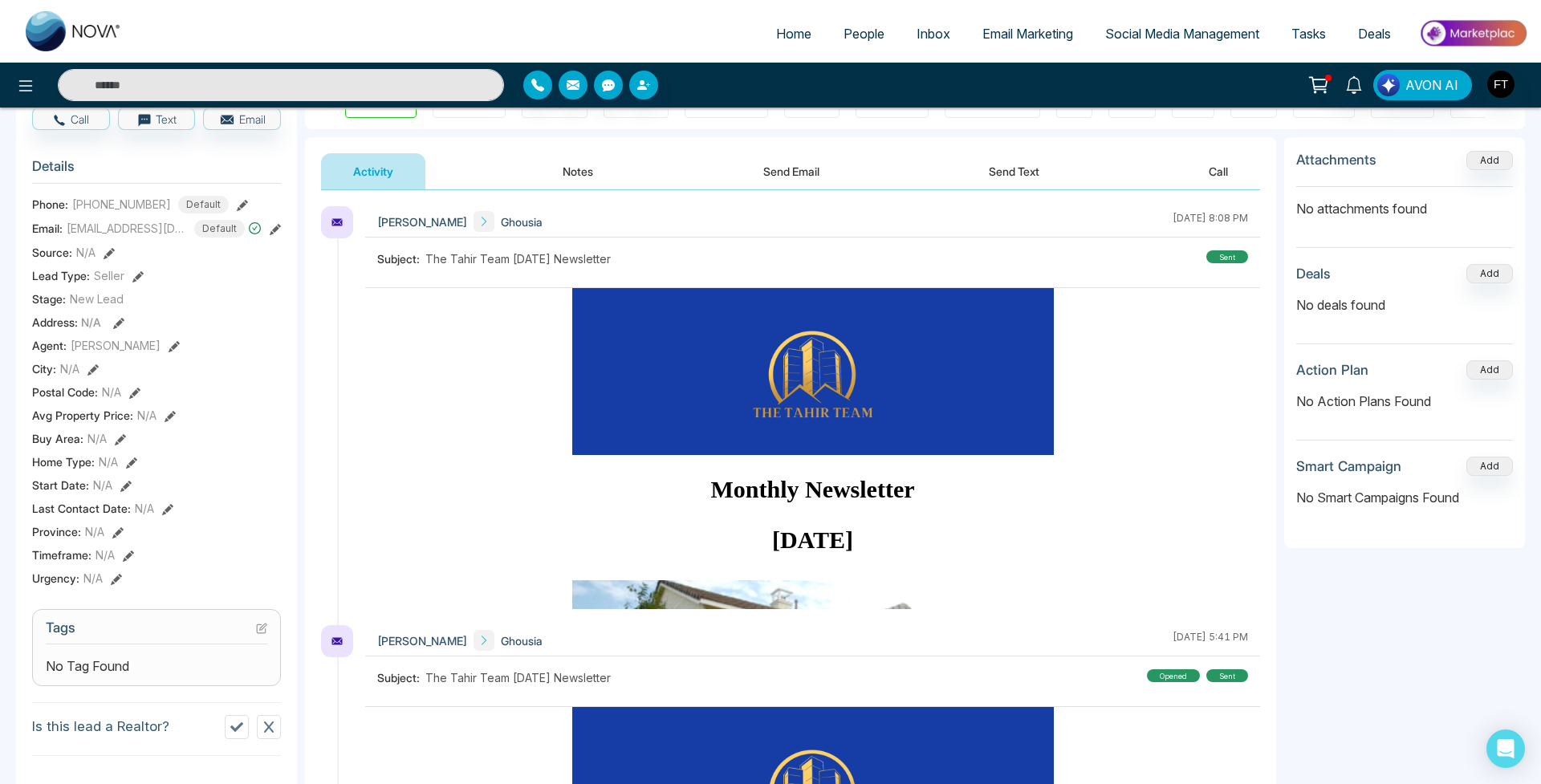
click at [845, 32] on span "People" at bounding box center [864, 33] width 41 height 16
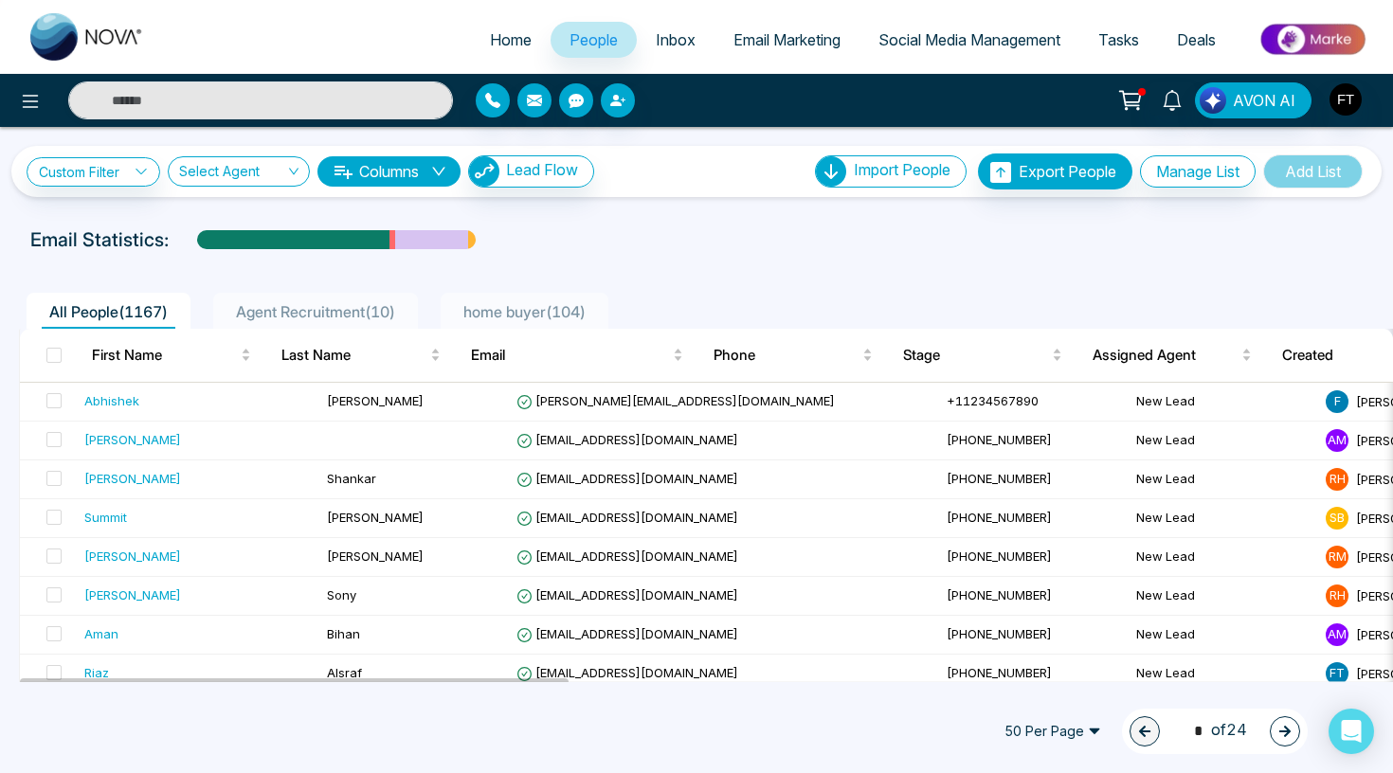
click at [517, 43] on span "Home" at bounding box center [511, 39] width 42 height 19
select select "*"
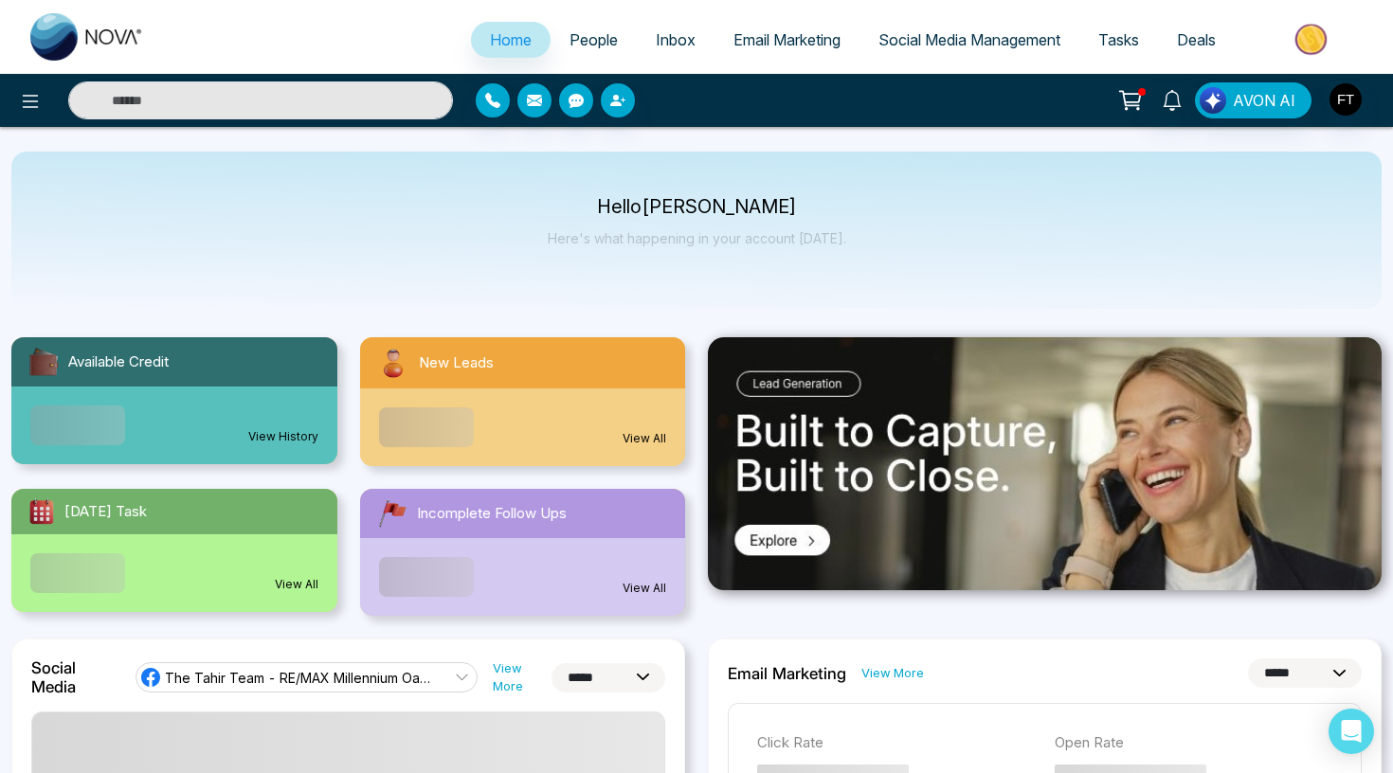
click at [606, 47] on link "People" at bounding box center [594, 40] width 86 height 36
